Goal: Information Seeking & Learning: Learn about a topic

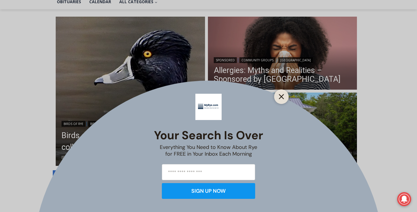
click at [283, 96] on icon "Close" at bounding box center [281, 96] width 5 height 5
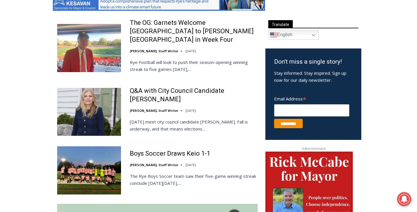
scroll to position [333, 0]
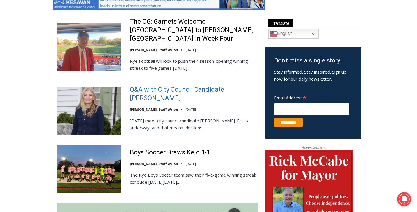
click at [202, 85] on link "Q&A with City Council Candidate [PERSON_NAME]" at bounding box center [194, 93] width 128 height 17
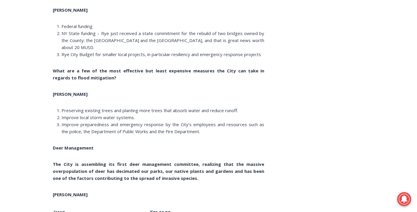
scroll to position [2502, 0]
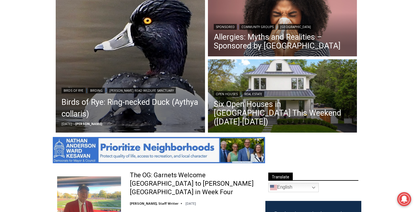
scroll to position [118, 0]
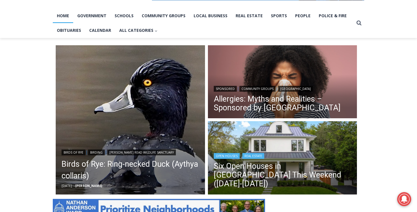
click at [272, 143] on img "Read More Six Open Houses in Rye This Weekend (October 4-5)" at bounding box center [282, 158] width 149 height 75
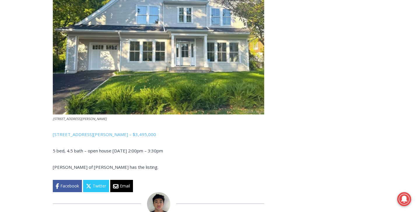
scroll to position [1590, 0]
